Goal: Find specific page/section: Find specific page/section

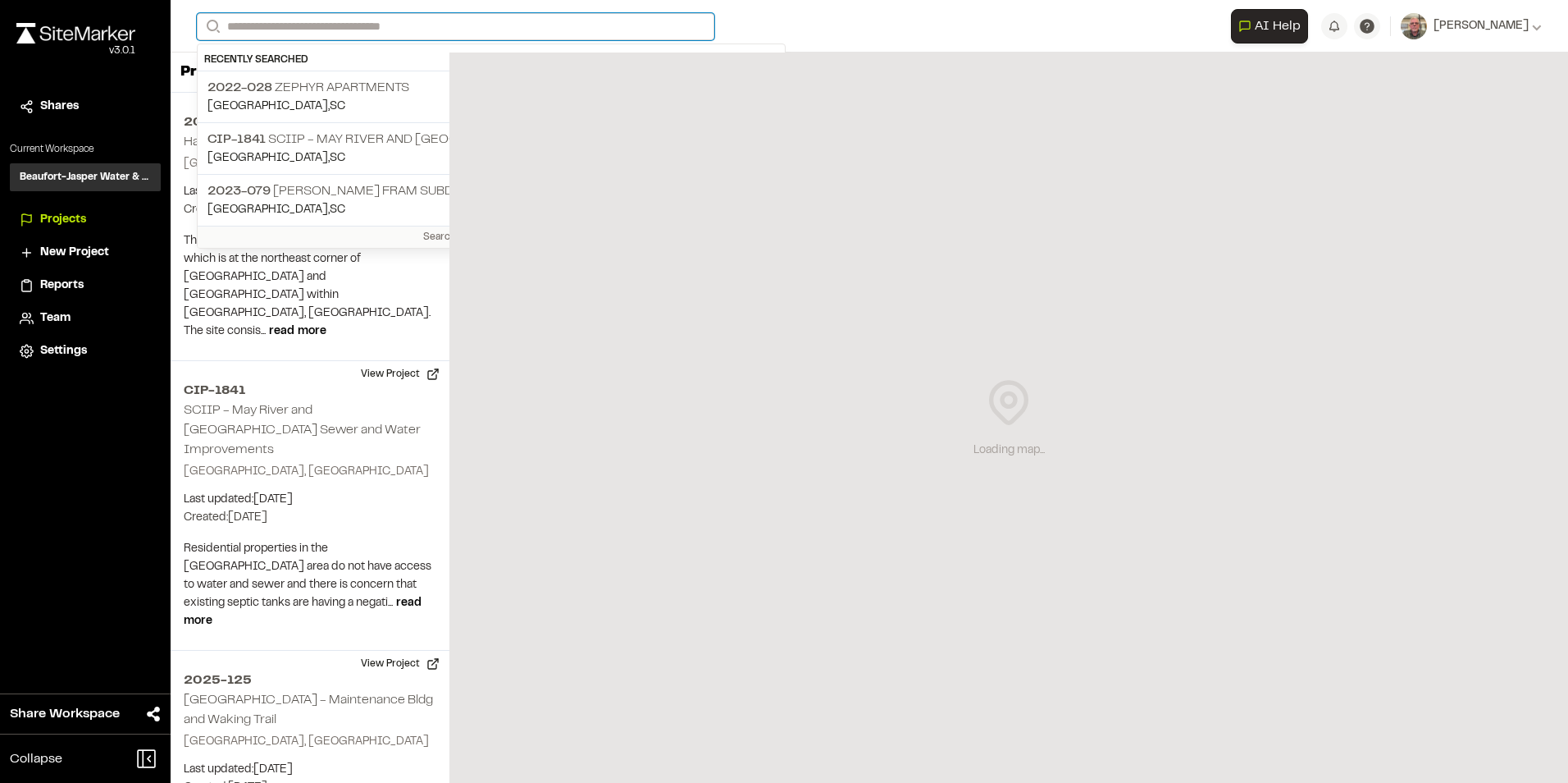
click at [390, 31] on input "Search" at bounding box center [455, 27] width 518 height 27
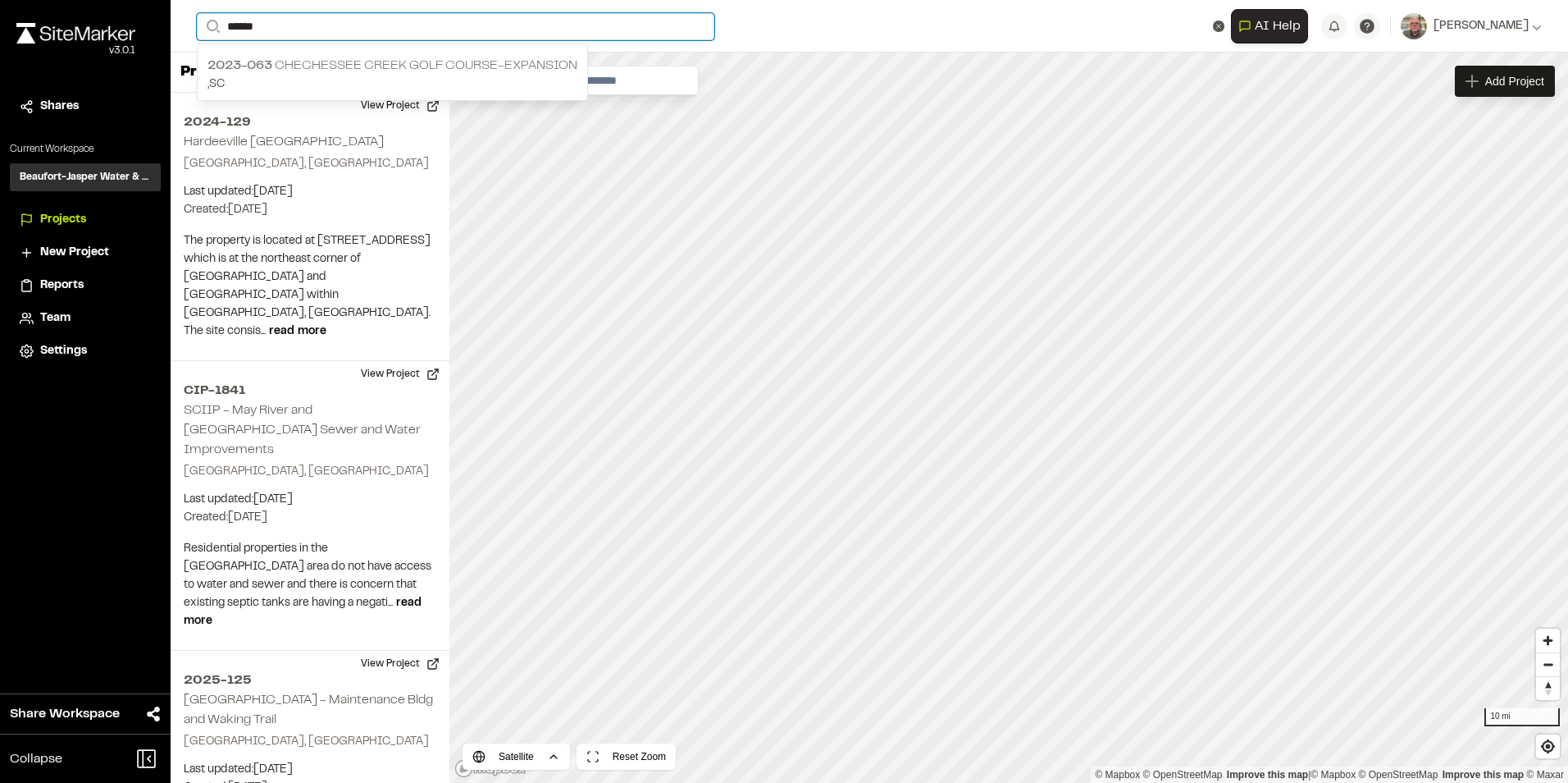
type input "******"
click at [362, 66] on p "2023-063 [GEOGRAPHIC_DATA]-Expansion" at bounding box center [392, 66] width 370 height 20
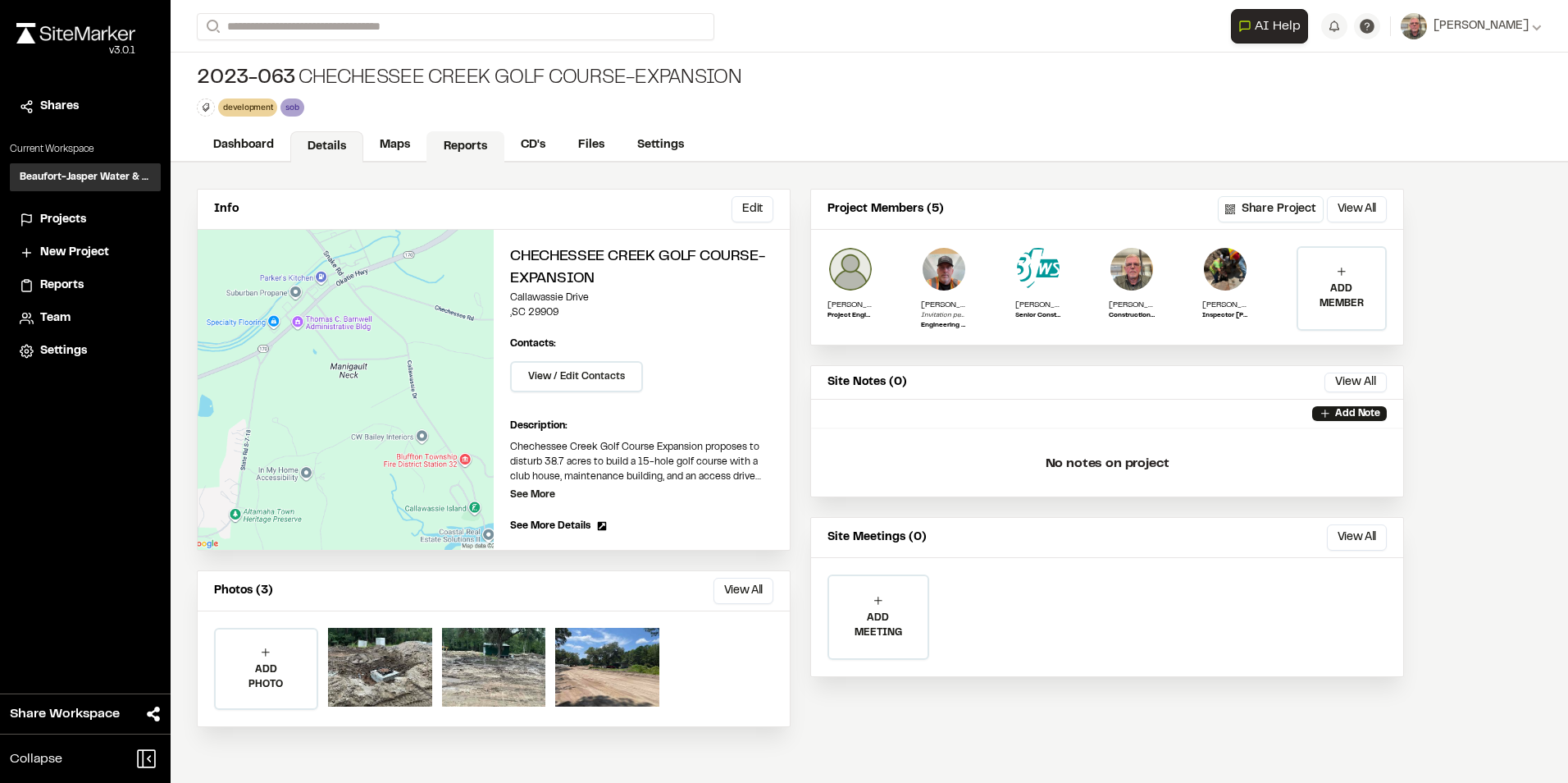
click at [455, 138] on link "Reports" at bounding box center [465, 147] width 78 height 31
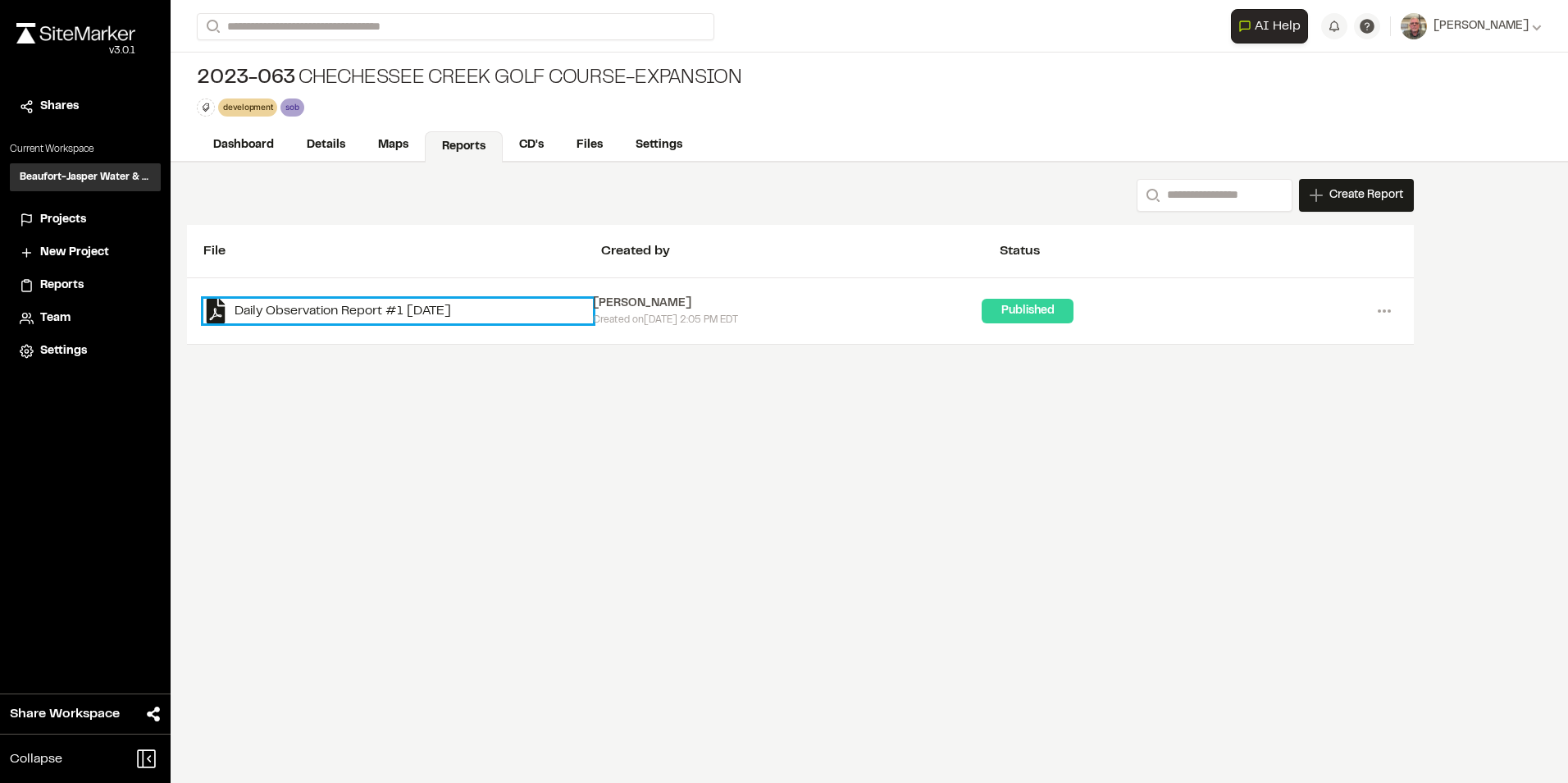
click at [363, 309] on link "Daily Observation Report #1 [DATE]" at bounding box center [398, 312] width 390 height 25
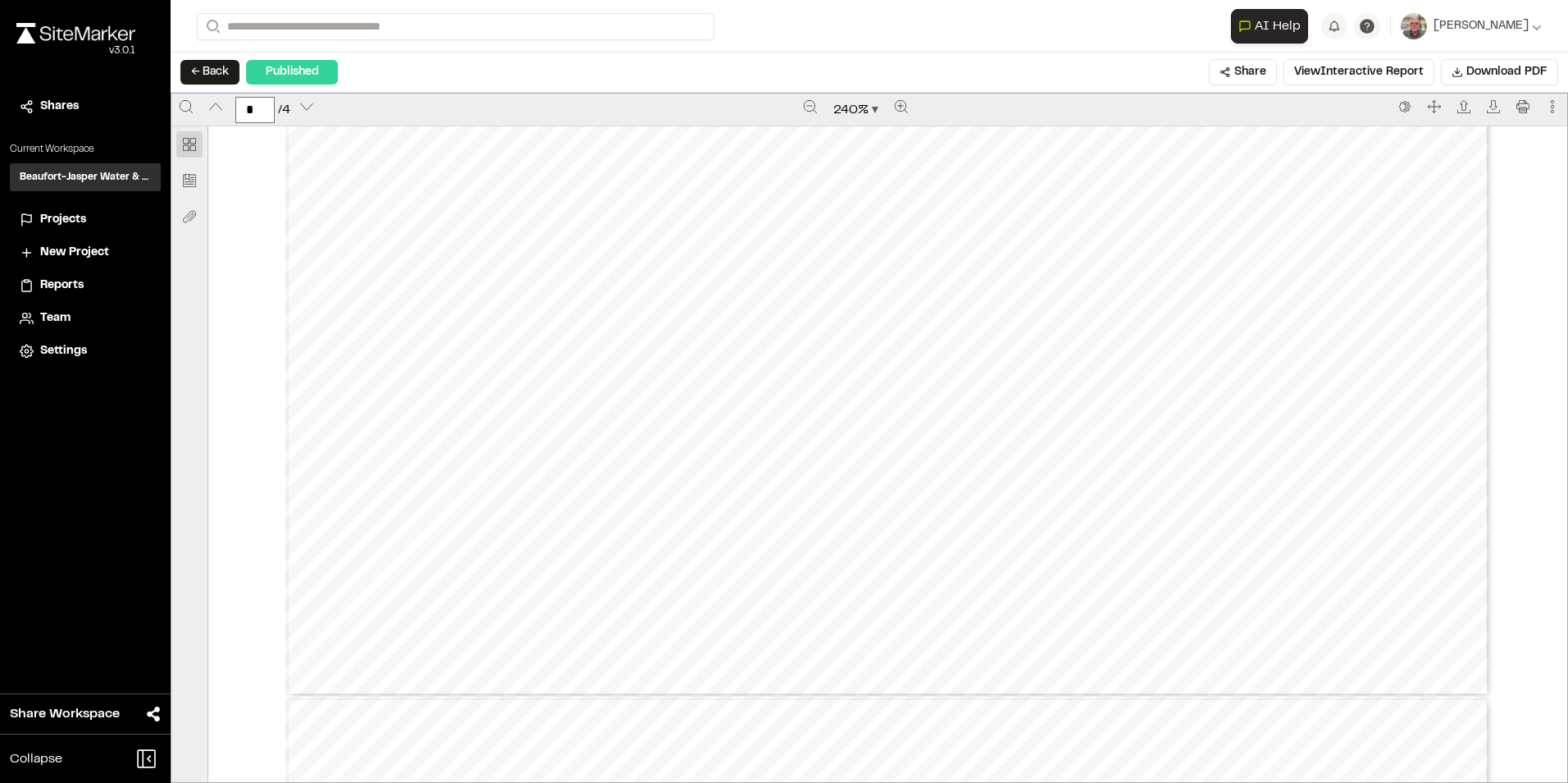
scroll to position [2626, 0]
type input "*"
click at [71, 219] on span "Projects" at bounding box center [62, 220] width 46 height 18
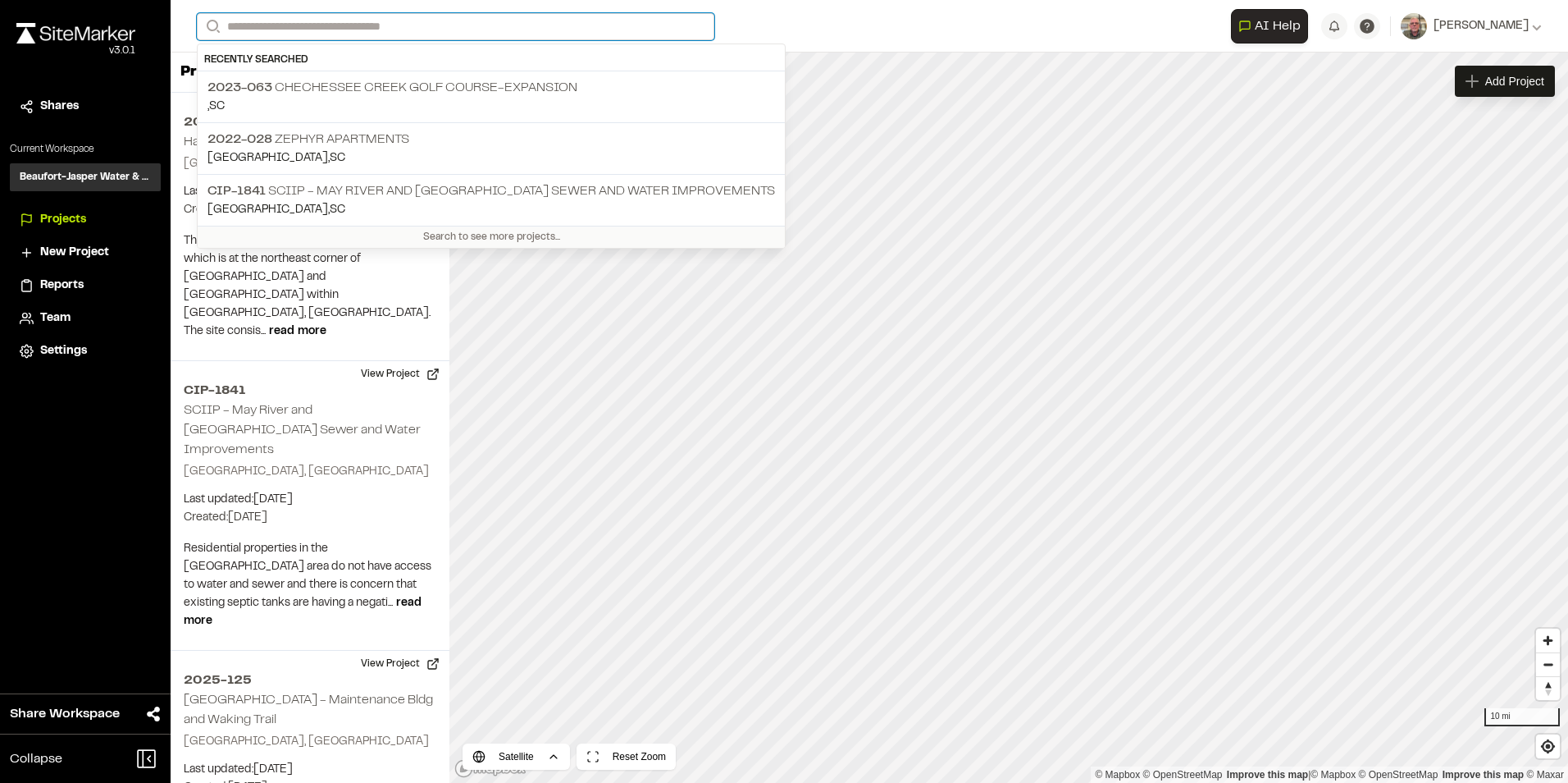
click at [386, 31] on input "Search" at bounding box center [455, 27] width 518 height 27
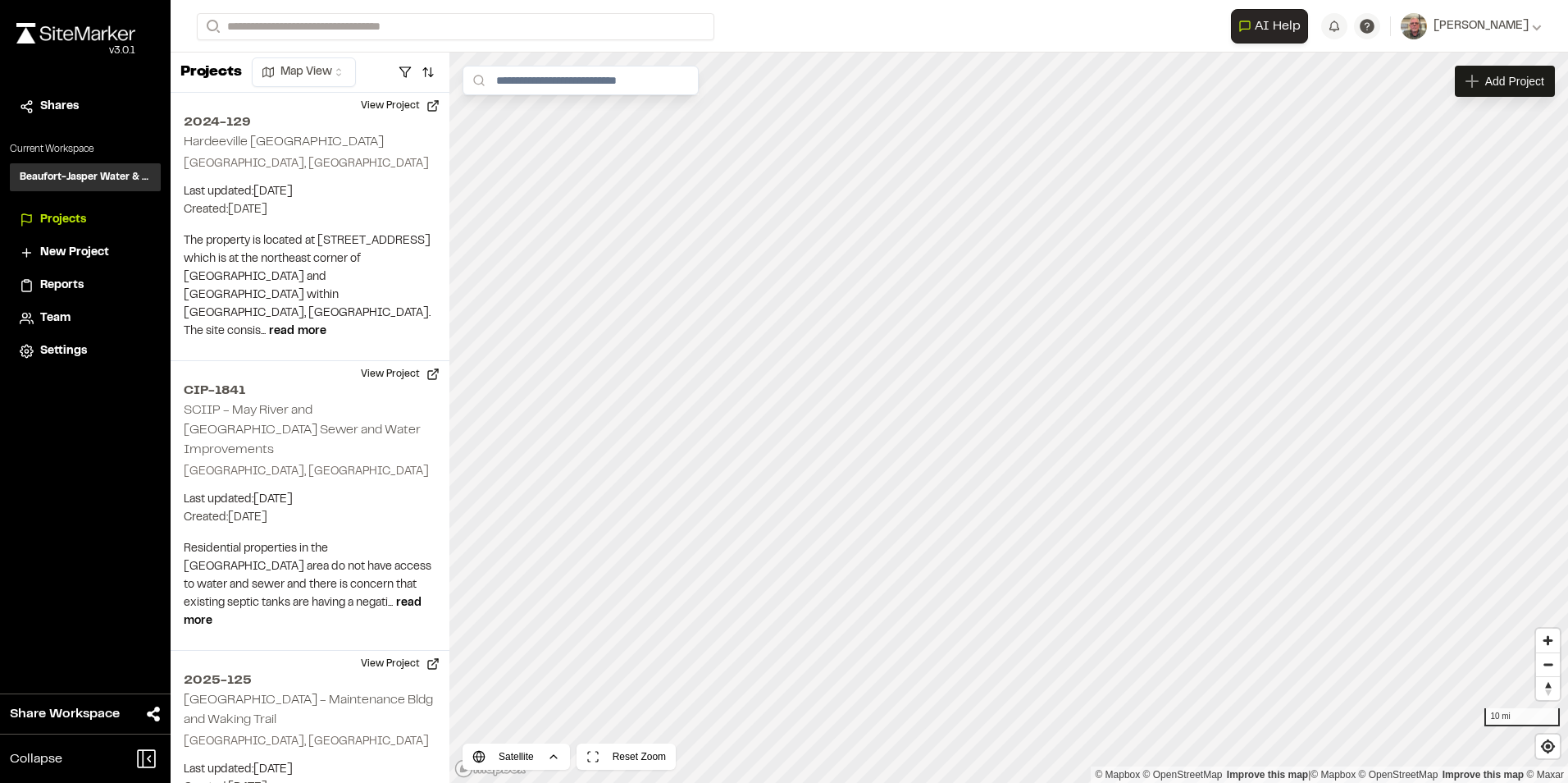
click at [401, 83] on p "2023-063 [GEOGRAPHIC_DATA]-Expansion" at bounding box center [491, 88] width 568 height 20
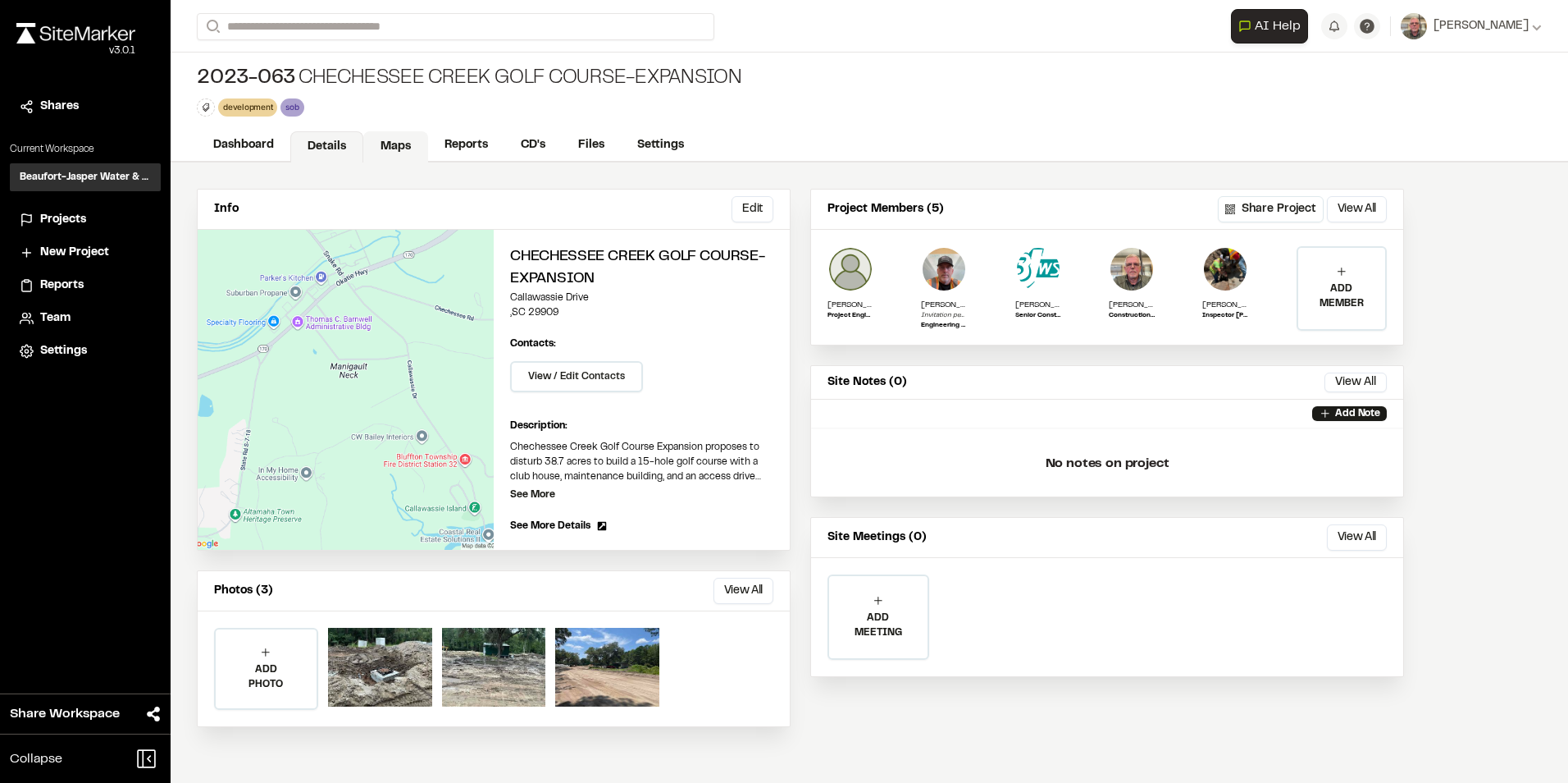
click at [405, 146] on link "Maps" at bounding box center [396, 147] width 65 height 31
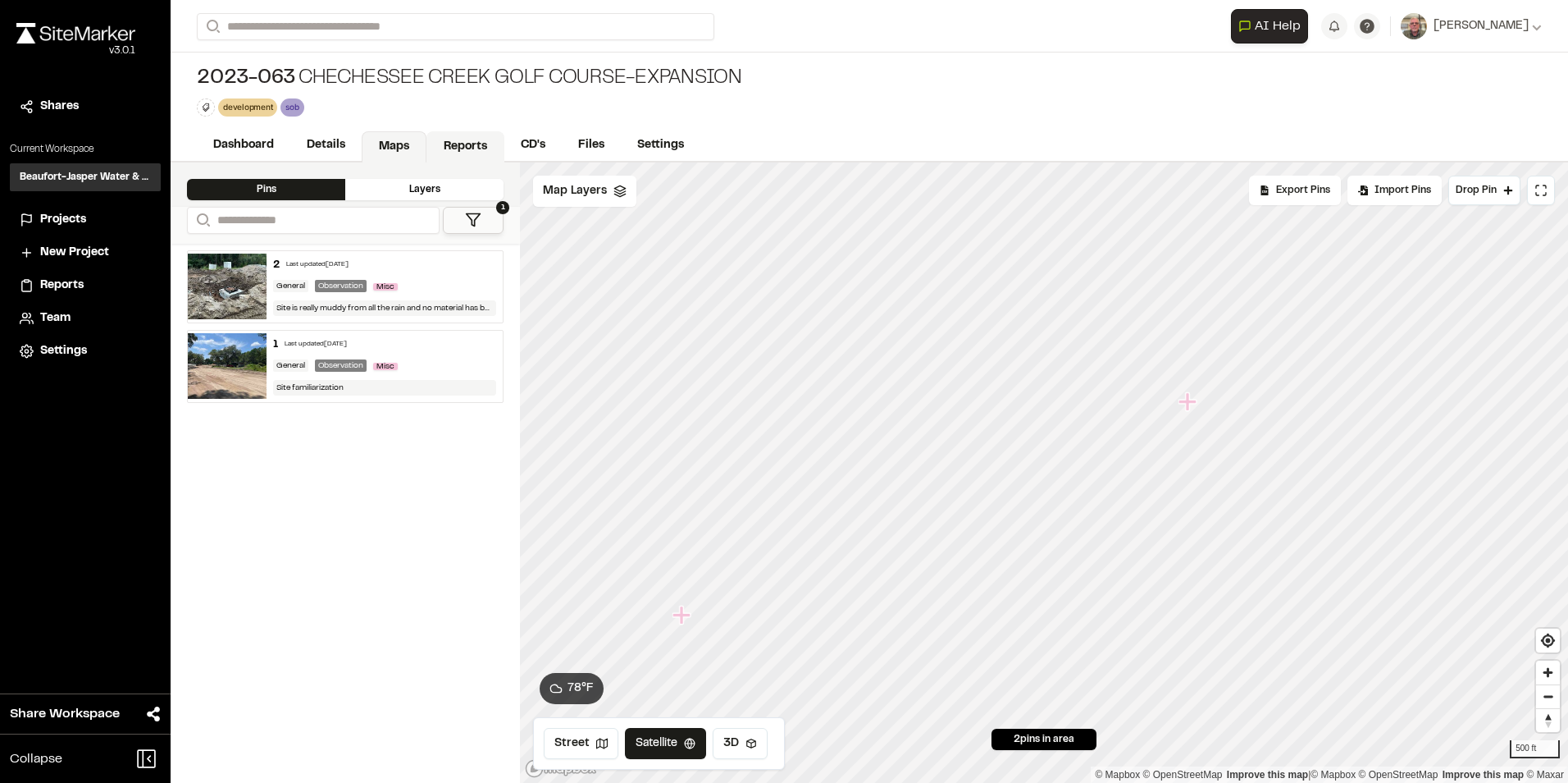
click at [461, 142] on link "Reports" at bounding box center [465, 147] width 78 height 31
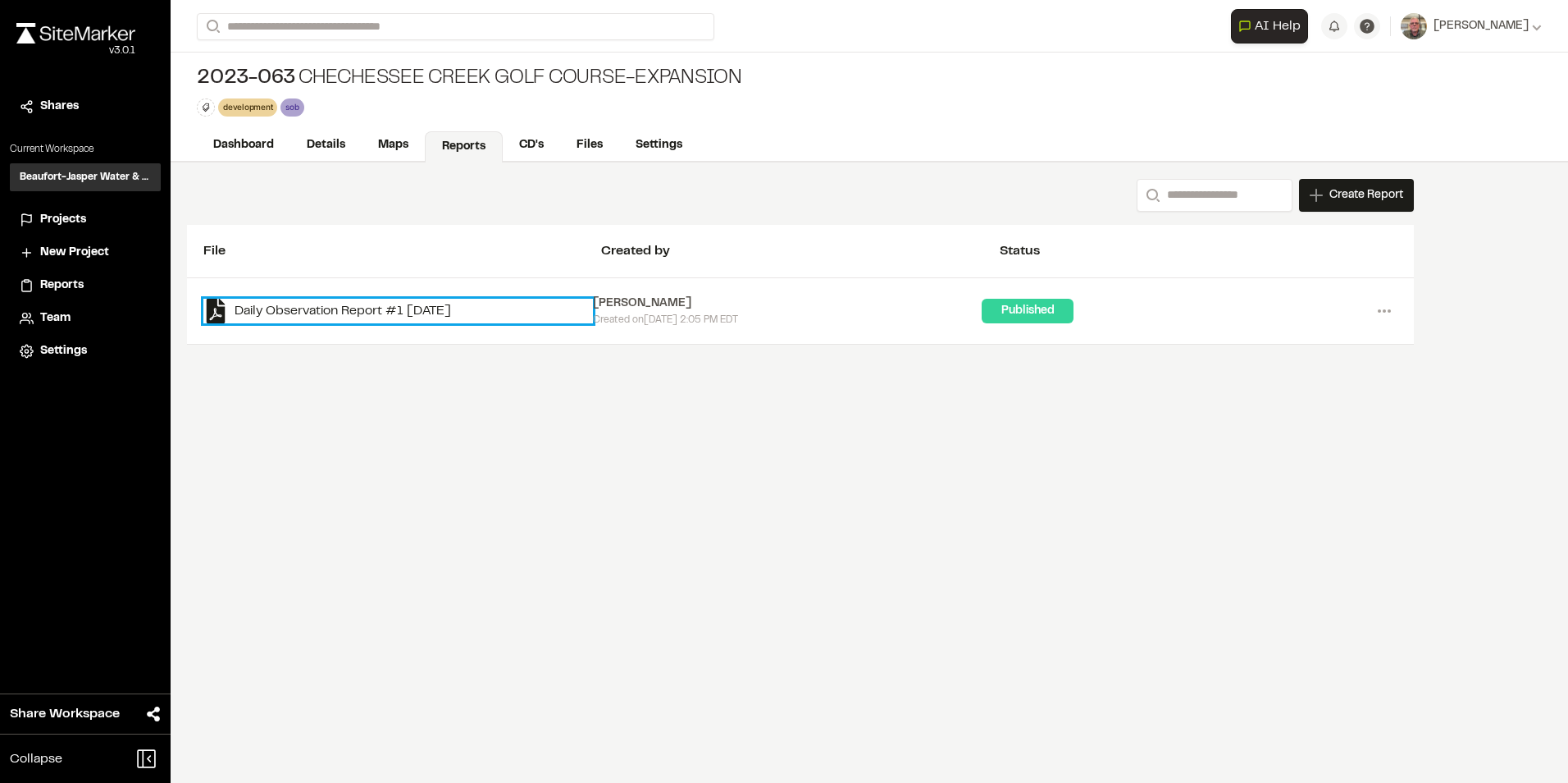
click at [355, 309] on link "Daily Observation Report #1 [DATE]" at bounding box center [398, 312] width 390 height 25
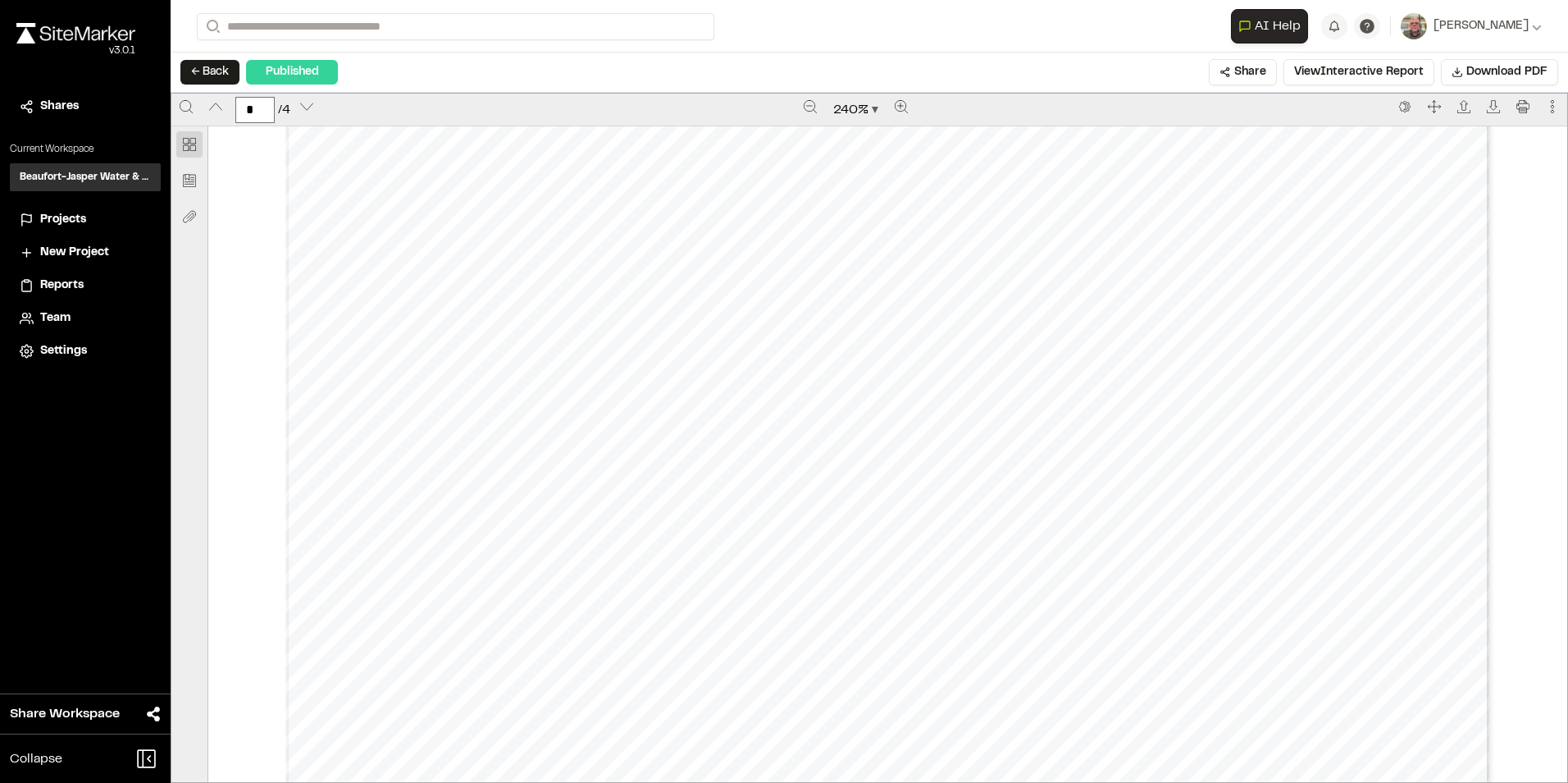
scroll to position [1641, 0]
type input "*"
